Goal: Task Accomplishment & Management: Manage account settings

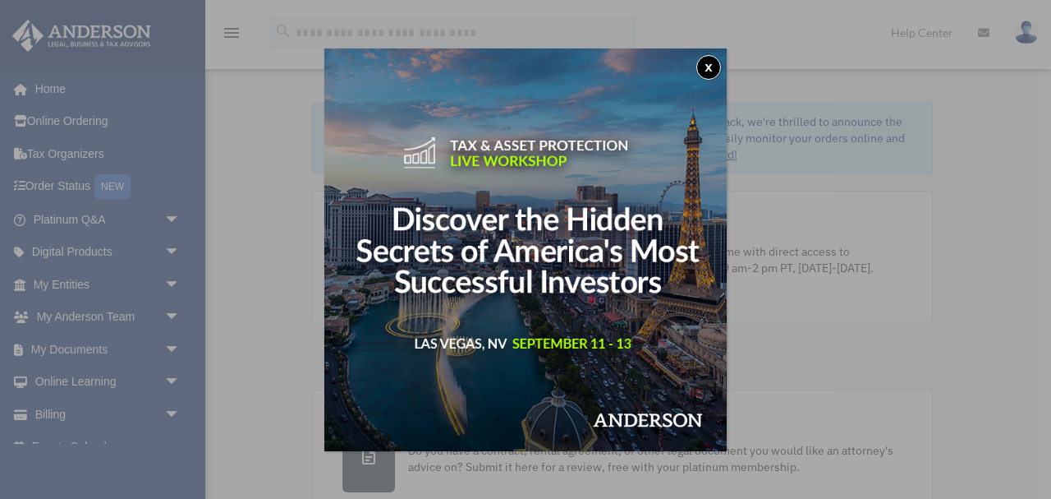
click at [713, 62] on button "x" at bounding box center [709, 67] width 25 height 25
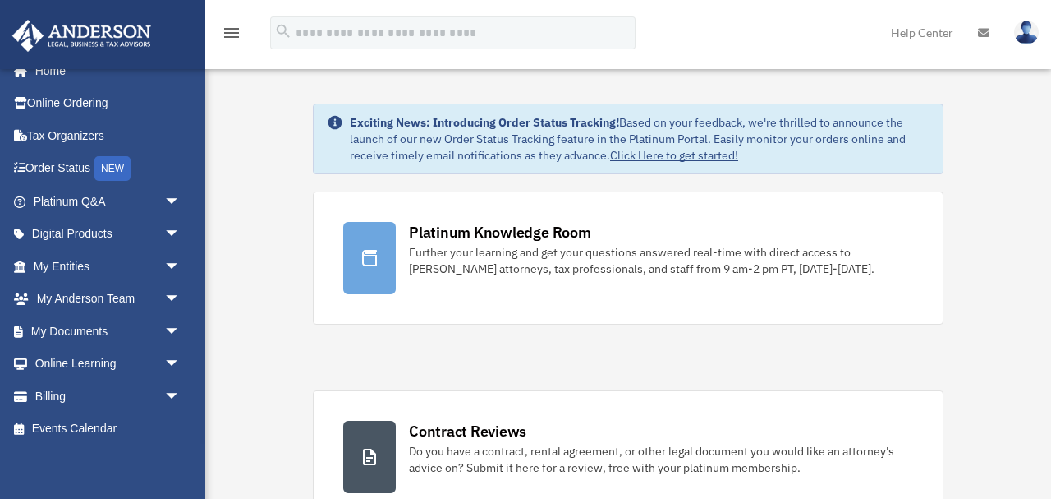
click at [227, 31] on icon "menu" at bounding box center [232, 33] width 20 height 20
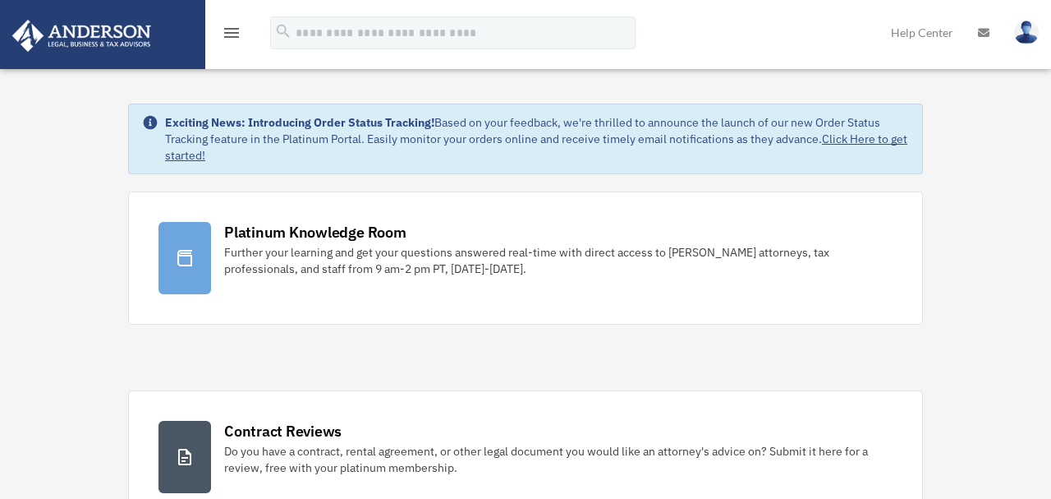
click at [227, 31] on icon "menu" at bounding box center [232, 33] width 20 height 20
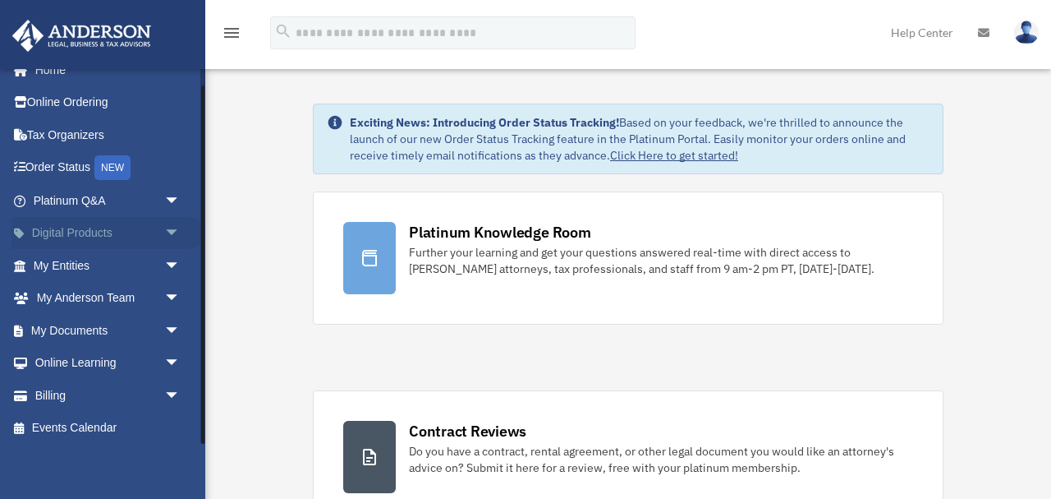
scroll to position [18, 0]
click at [175, 232] on span "arrow_drop_down" at bounding box center [180, 235] width 33 height 34
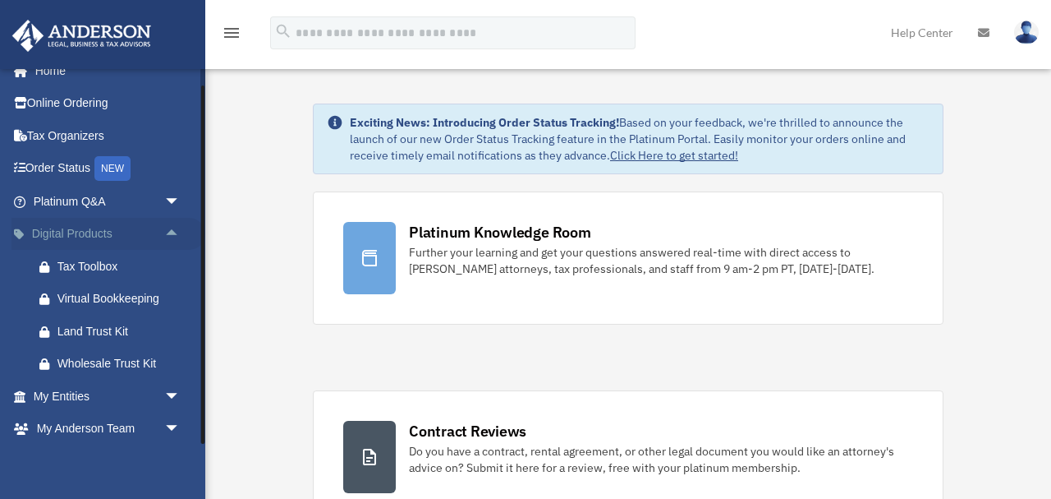
click at [168, 229] on span "arrow_drop_up" at bounding box center [180, 235] width 33 height 34
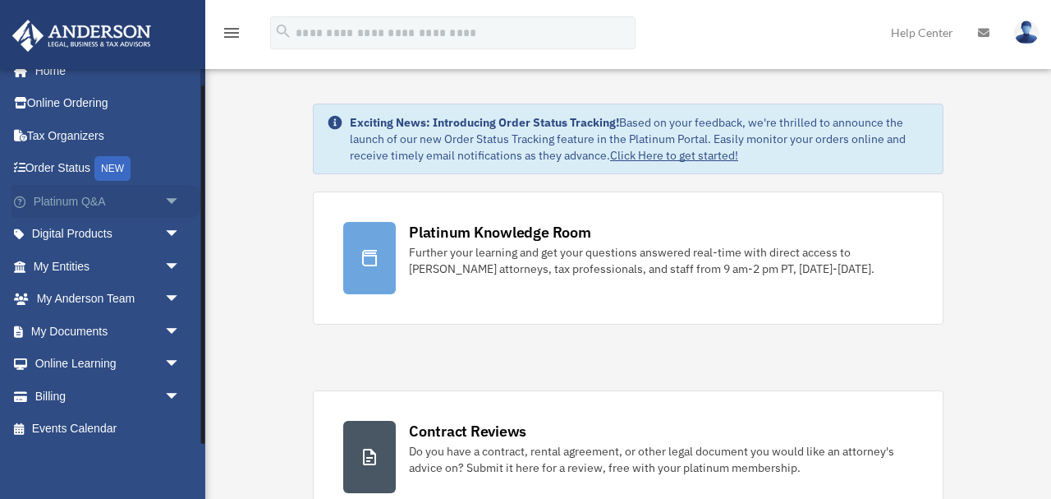
click at [170, 196] on span "arrow_drop_down" at bounding box center [180, 202] width 33 height 34
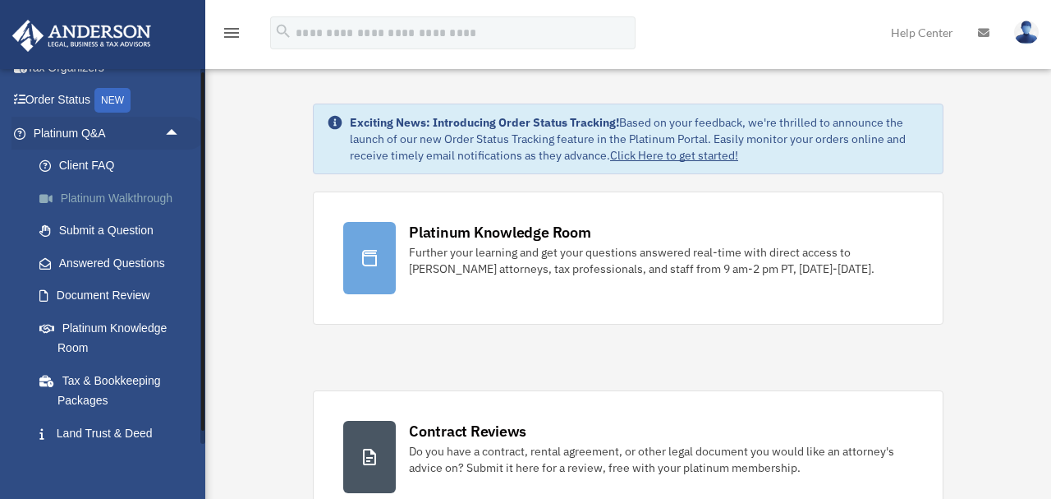
scroll to position [76, 0]
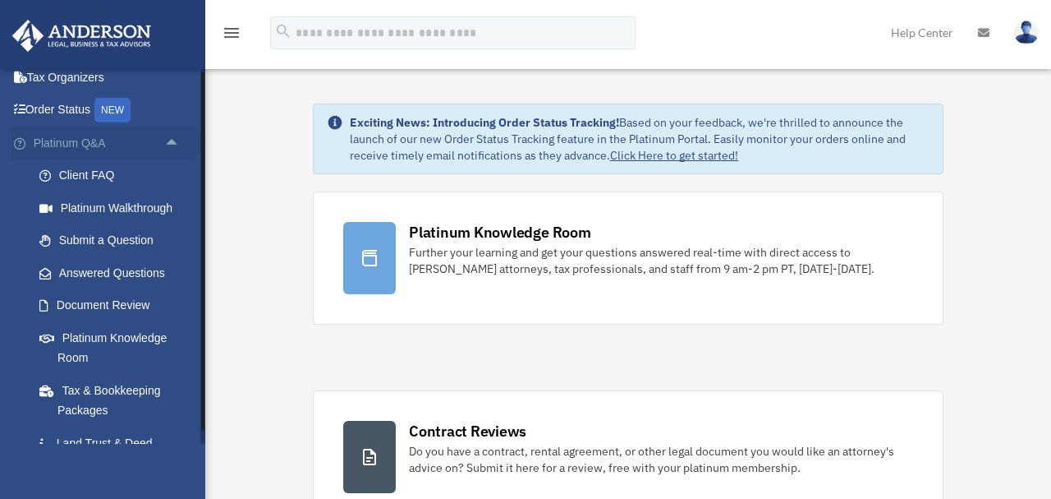
click at [171, 146] on span "arrow_drop_up" at bounding box center [180, 144] width 33 height 34
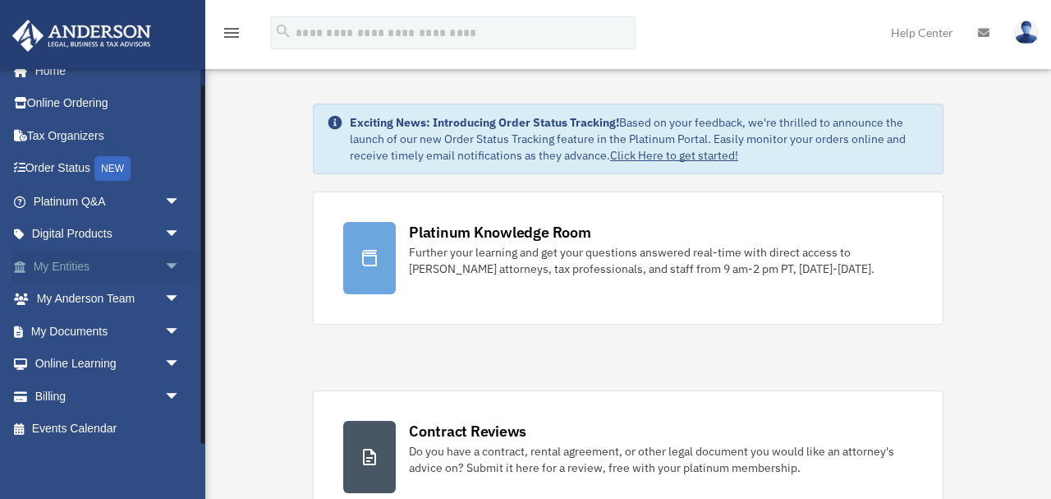
click at [168, 260] on span "arrow_drop_down" at bounding box center [180, 267] width 33 height 34
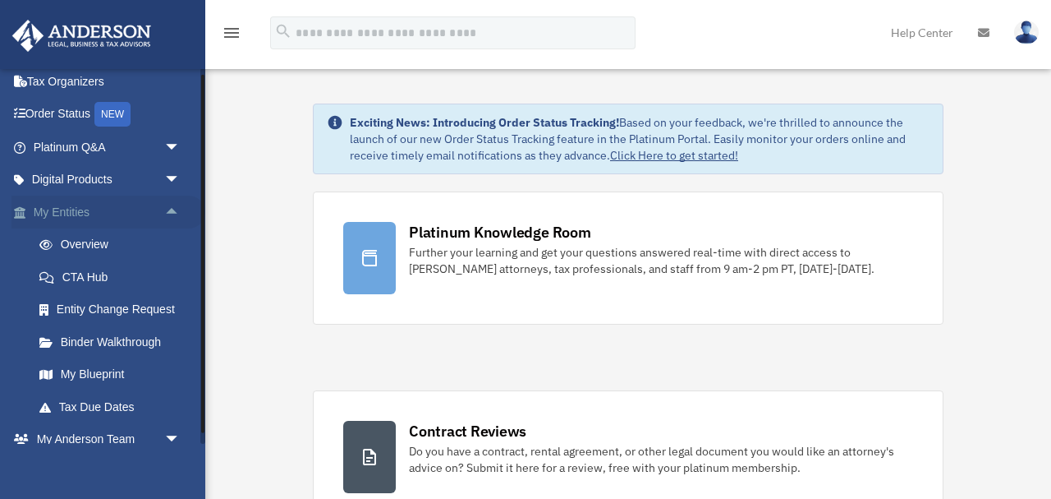
scroll to position [77, 0]
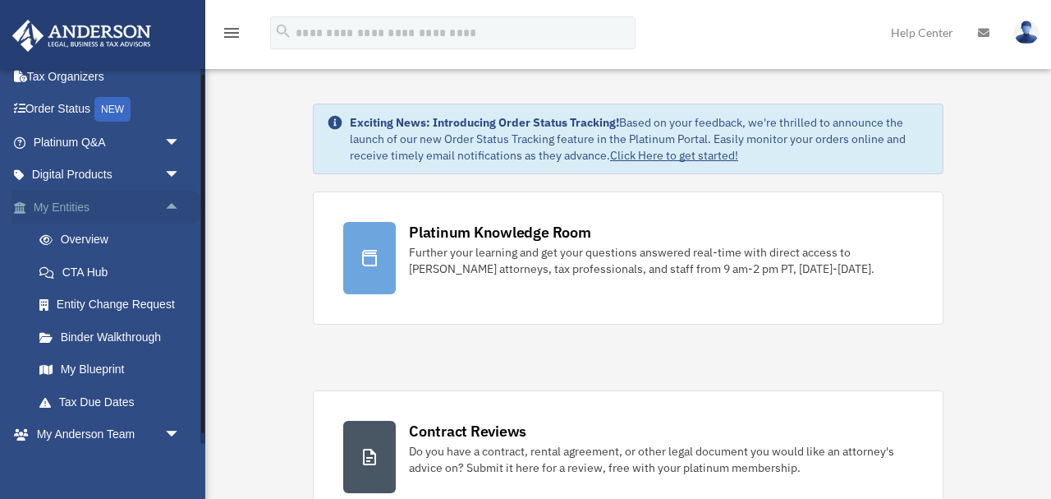
click at [173, 202] on span "arrow_drop_up" at bounding box center [180, 208] width 33 height 34
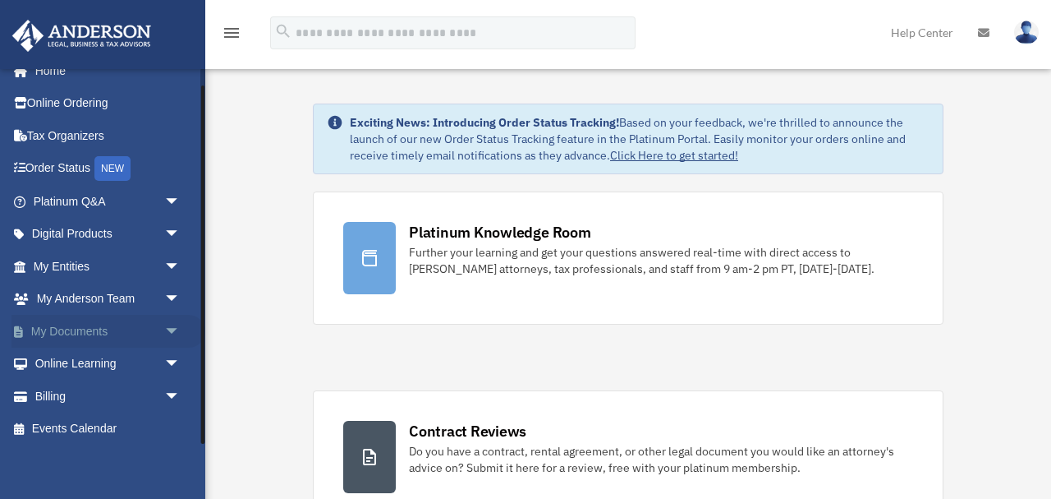
click at [167, 329] on span "arrow_drop_down" at bounding box center [180, 332] width 33 height 34
click at [82, 365] on link "Box" at bounding box center [114, 363] width 182 height 33
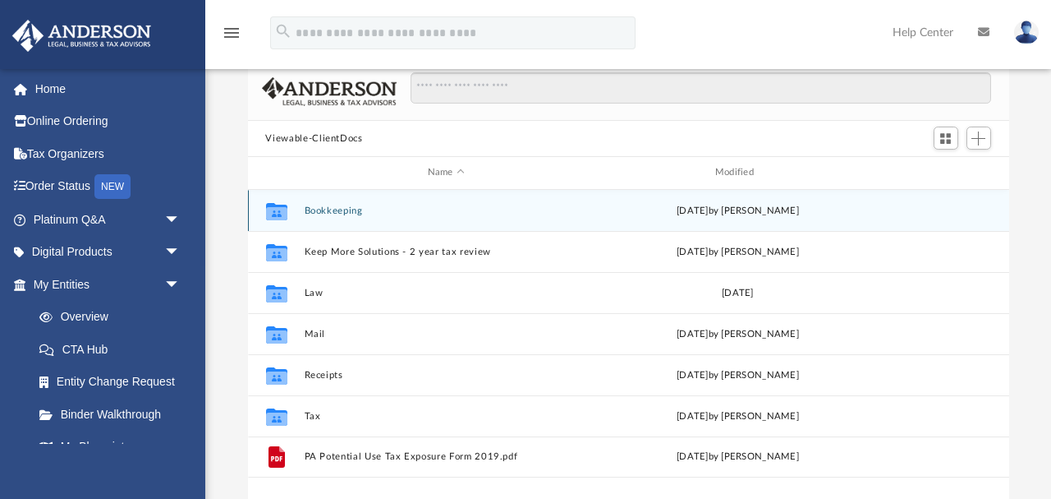
scroll to position [98, 0]
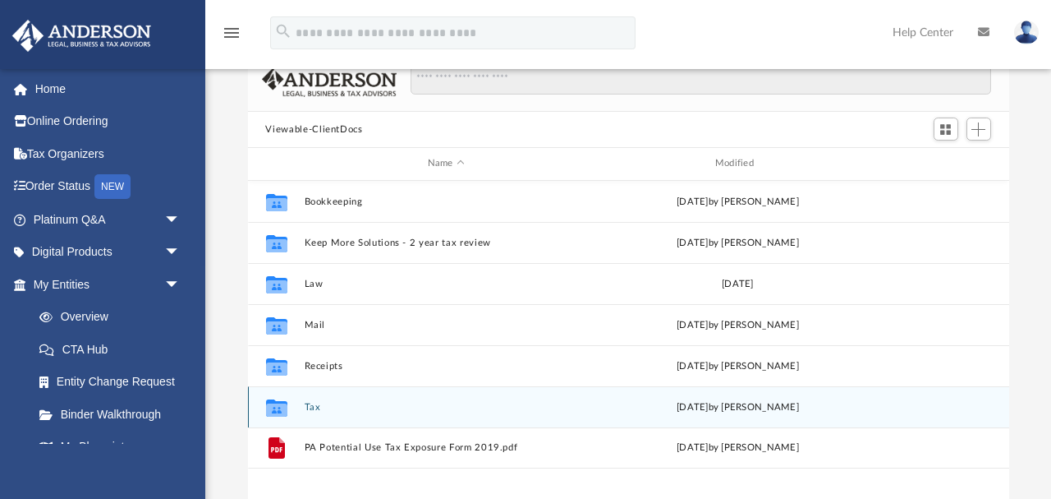
click at [331, 408] on button "Tax" at bounding box center [446, 407] width 284 height 11
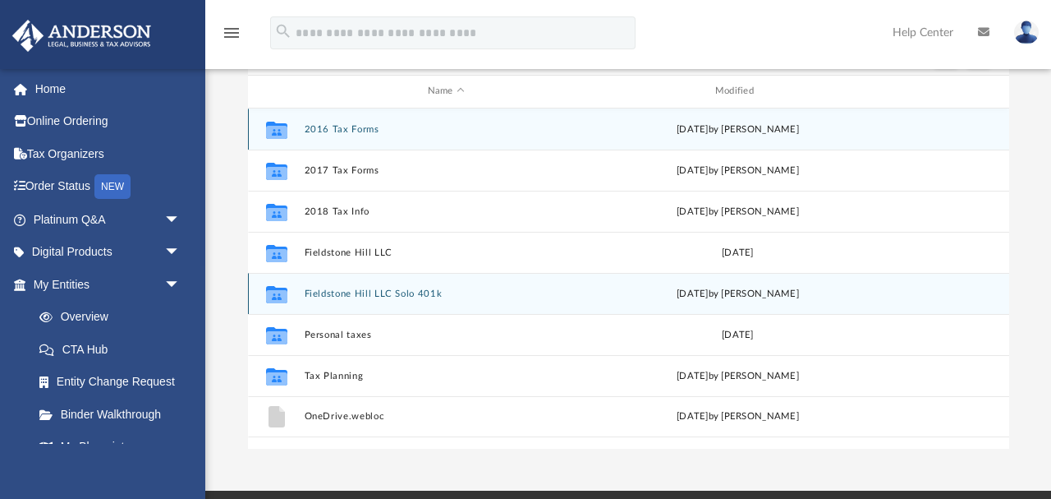
scroll to position [172, 0]
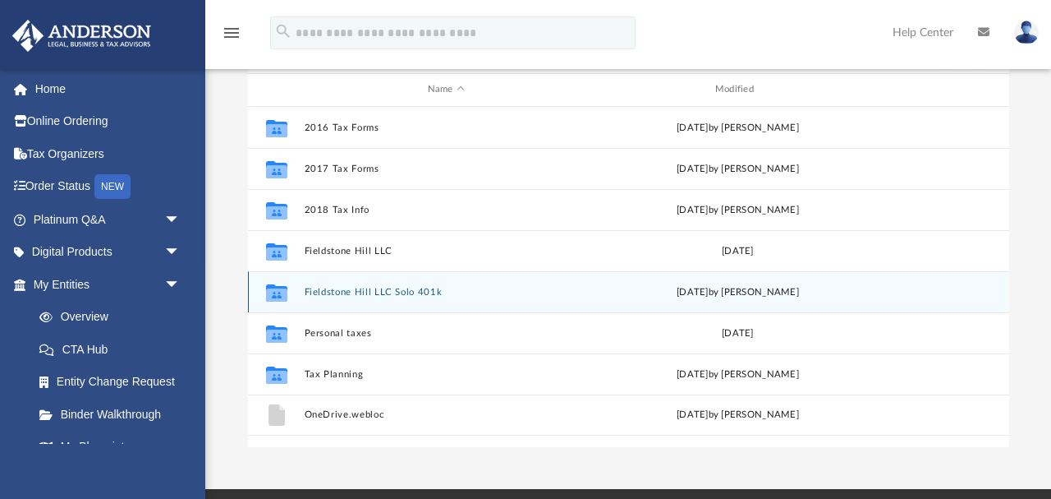
click at [359, 293] on button "Fieldstone Hill LLC Solo 401k" at bounding box center [446, 292] width 284 height 11
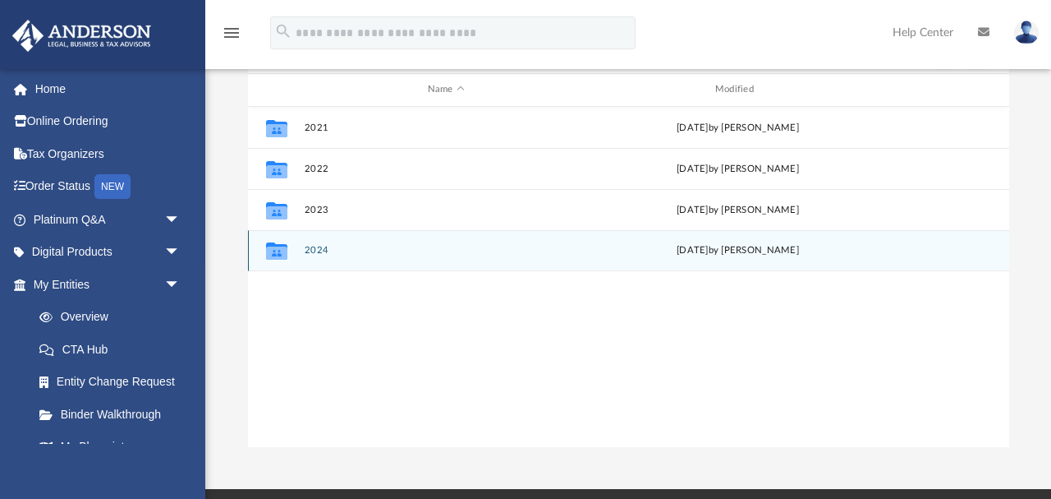
click at [325, 251] on button "2024" at bounding box center [446, 250] width 284 height 11
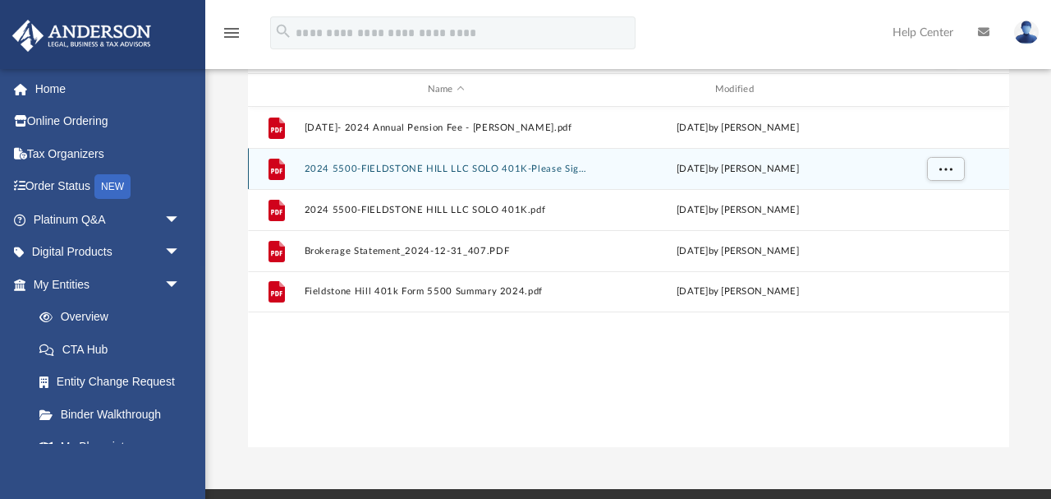
click at [439, 163] on button "2024 5500-FIELDSTONE HILL LLC SOLO 401K-Please Sign.pdf" at bounding box center [446, 168] width 284 height 11
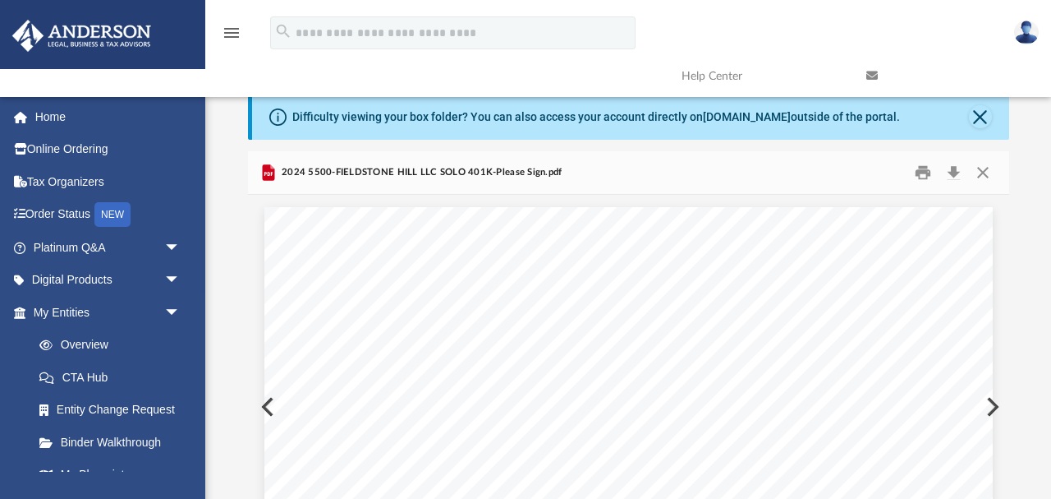
scroll to position [0, 0]
click at [927, 169] on button "Print" at bounding box center [923, 172] width 33 height 25
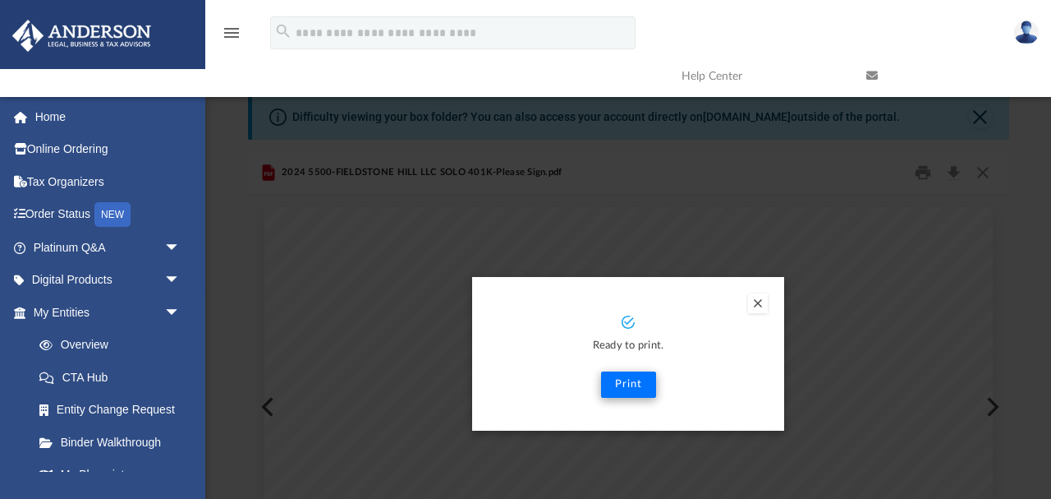
click at [627, 383] on button "Print" at bounding box center [628, 384] width 55 height 26
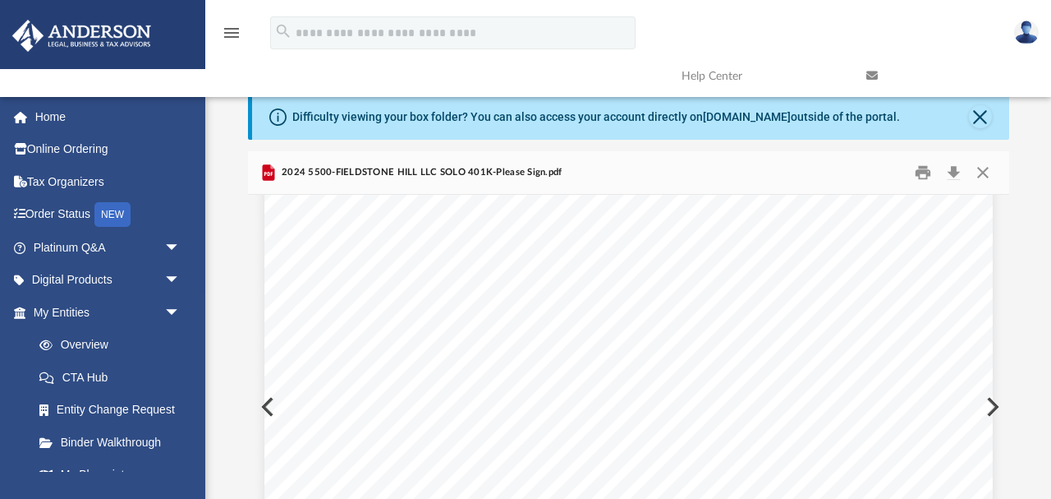
scroll to position [78, 0]
click at [981, 116] on button "Close" at bounding box center [980, 116] width 23 height 23
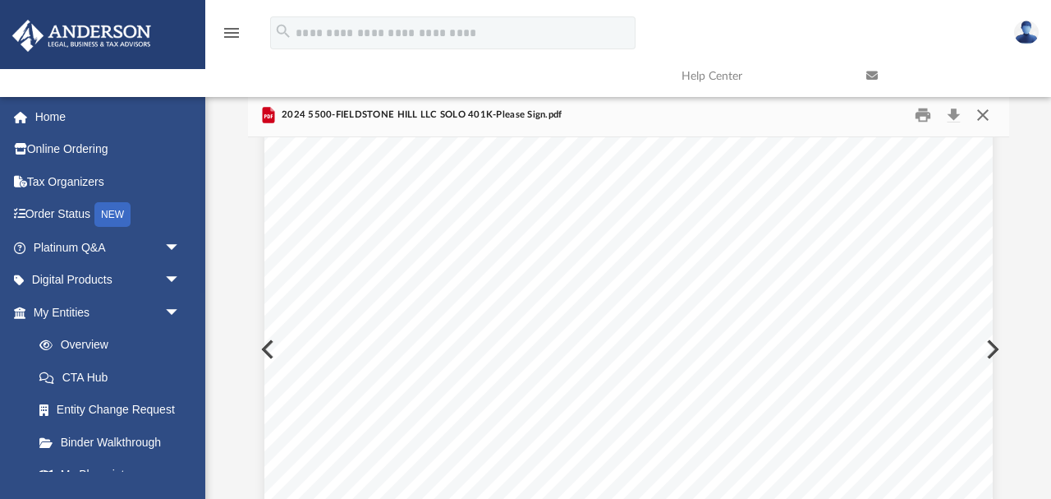
click at [982, 116] on button "Close" at bounding box center [984, 115] width 30 height 25
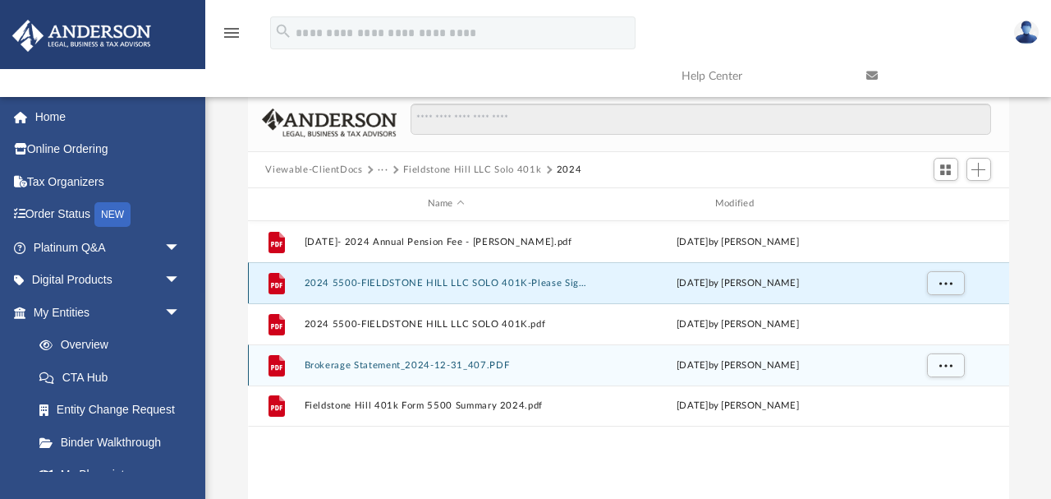
scroll to position [0, 0]
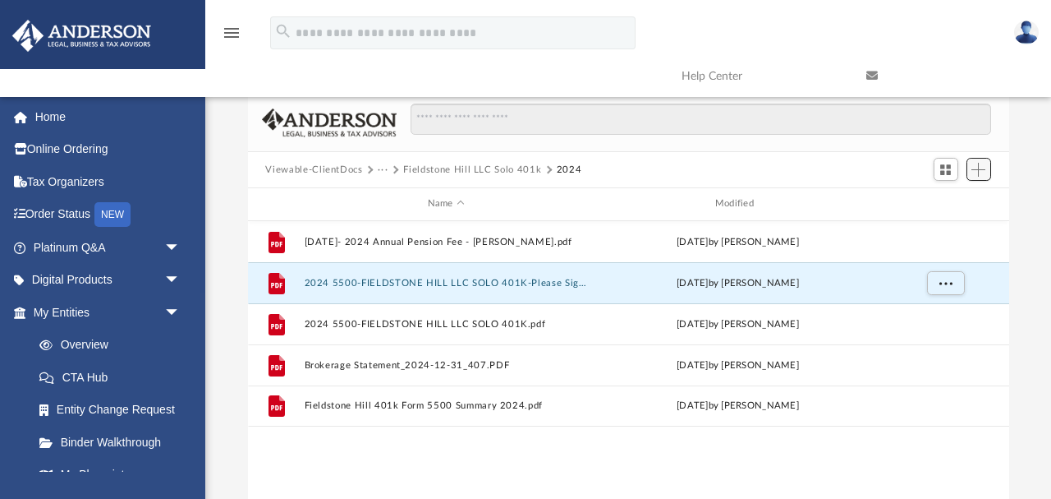
click at [984, 170] on span "Add" at bounding box center [979, 170] width 14 height 14
click at [950, 198] on li "Upload" at bounding box center [955, 201] width 53 height 17
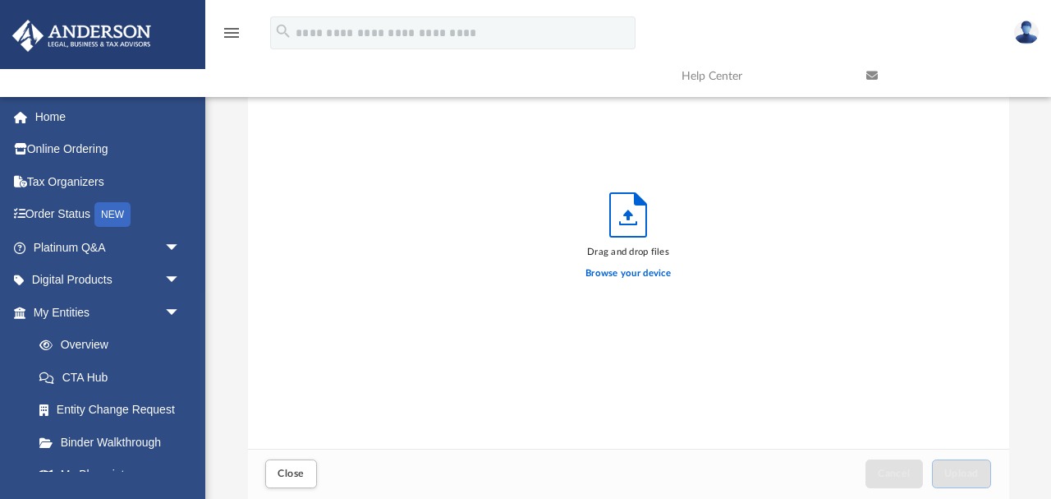
scroll to position [416, 762]
click at [617, 277] on label "Browse your device" at bounding box center [628, 273] width 85 height 15
click at [0, 0] on input "Browse your device" at bounding box center [0, 0] width 0 height 0
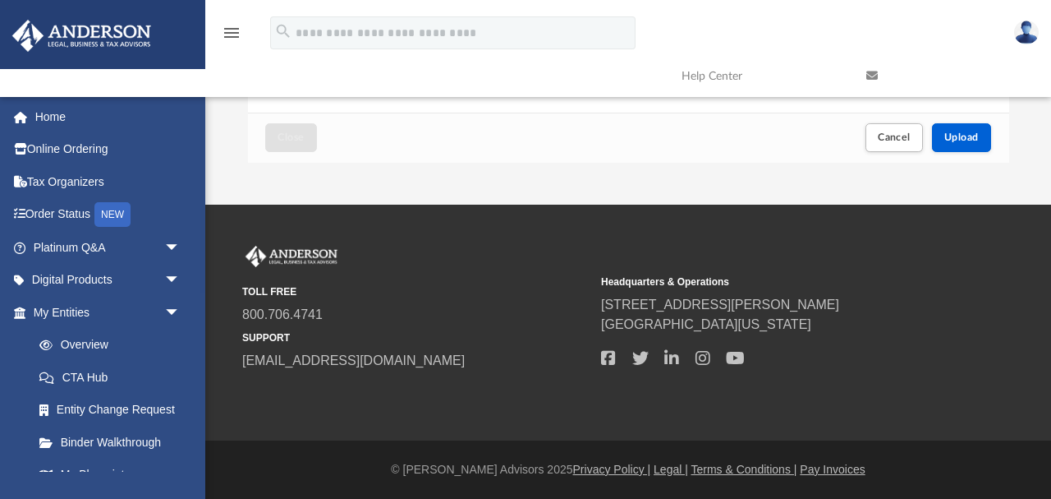
scroll to position [398, 0]
click at [986, 133] on button "Upload" at bounding box center [961, 137] width 59 height 29
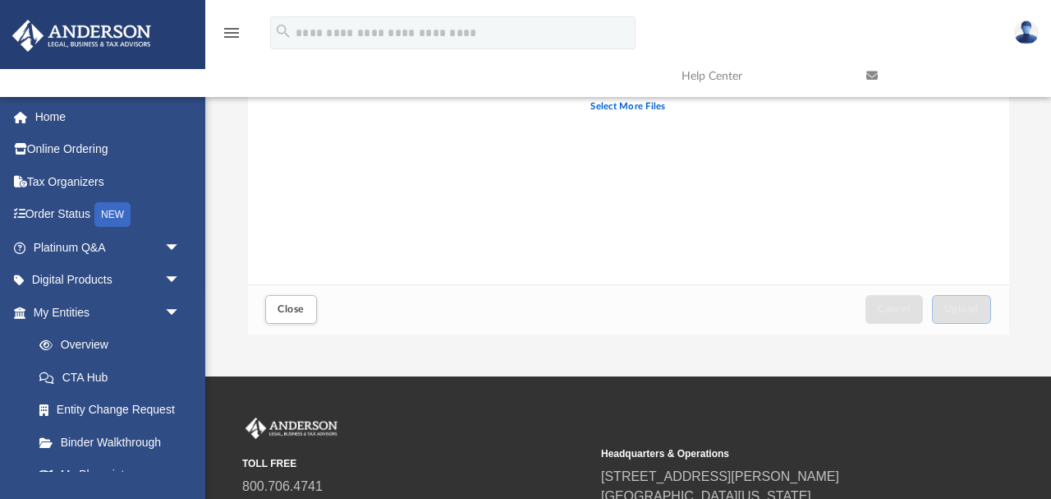
scroll to position [228, 0]
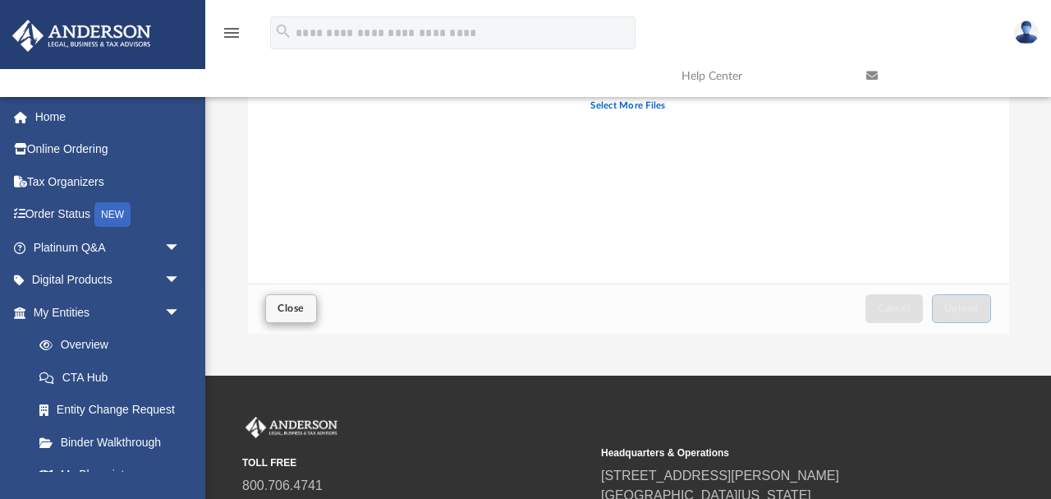
click at [295, 313] on span "Close" at bounding box center [291, 308] width 26 height 10
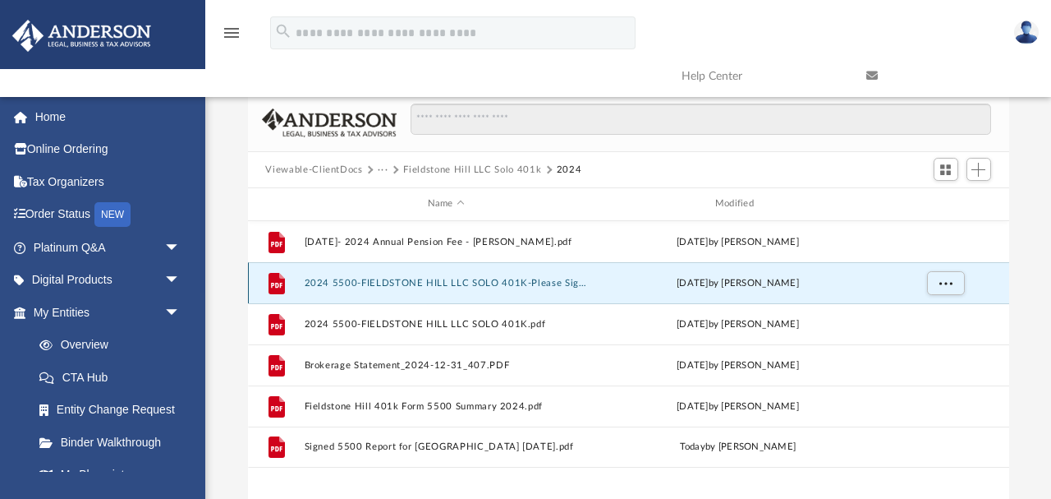
scroll to position [0, 0]
click at [1026, 31] on img at bounding box center [1027, 33] width 25 height 24
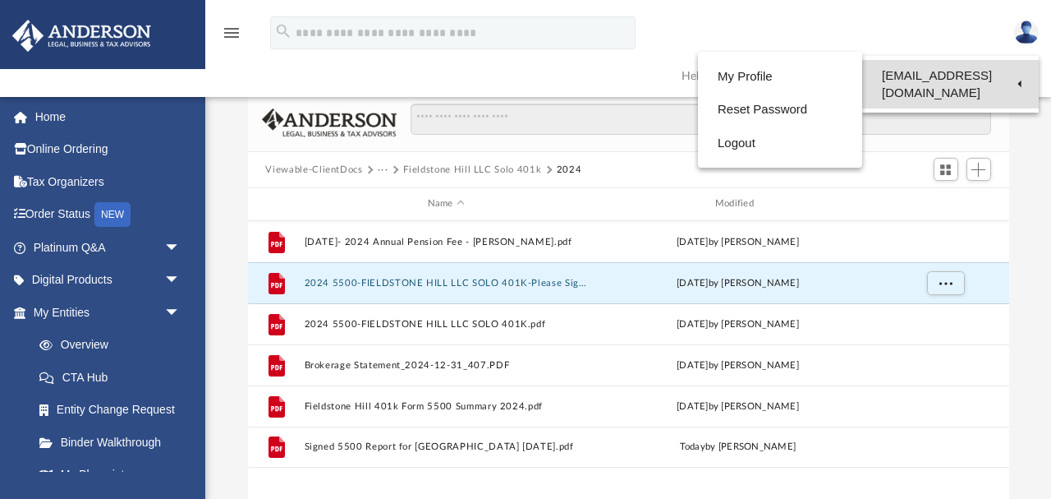
click at [982, 77] on link "[EMAIL_ADDRESS][DOMAIN_NAME]" at bounding box center [951, 84] width 177 height 48
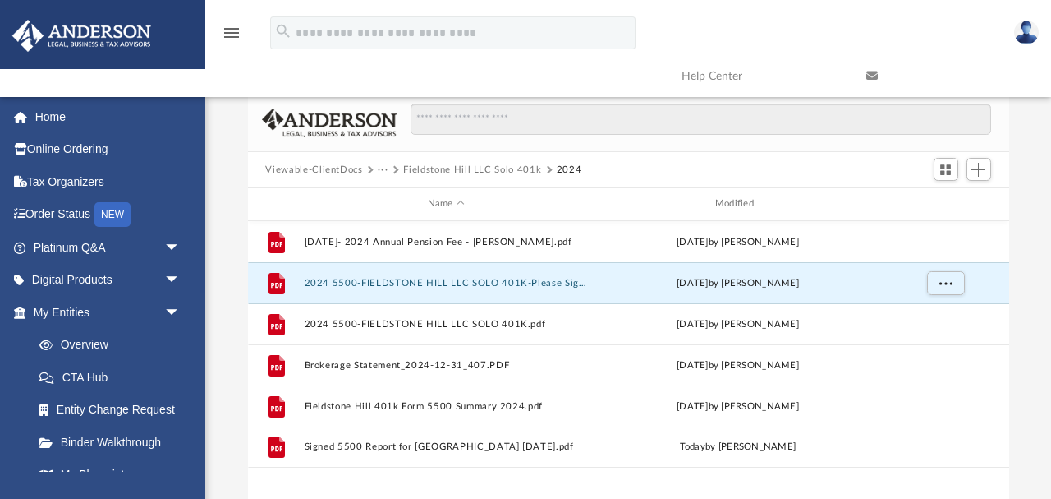
click at [982, 77] on link at bounding box center [946, 76] width 185 height 65
click at [1026, 37] on img at bounding box center [1027, 33] width 25 height 24
click at [978, 34] on div "menu search Site Menu add [EMAIL_ADDRESS][DOMAIN_NAME] My Profile Reset Passwor…" at bounding box center [525, 54] width 1027 height 84
click at [1021, 30] on img at bounding box center [1027, 33] width 25 height 24
